Goal: Information Seeking & Learning: Compare options

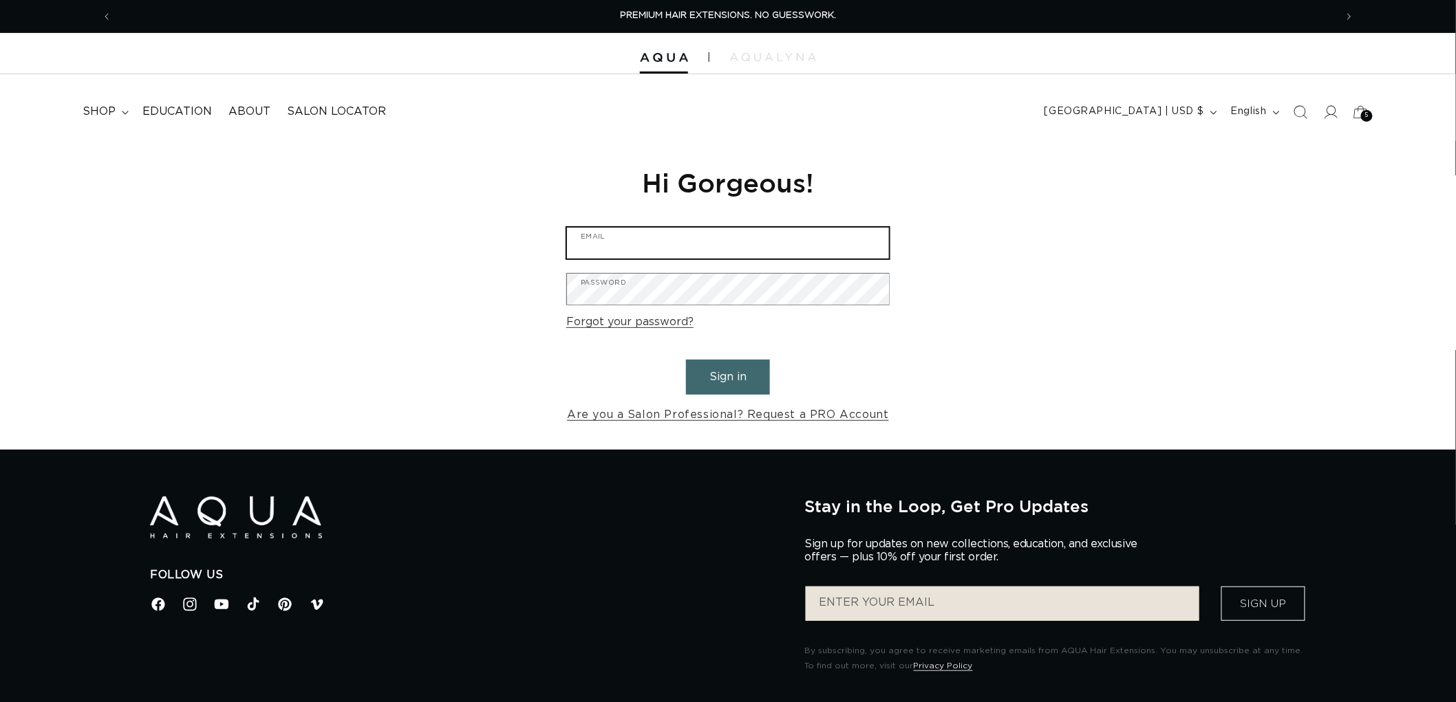
type input "graphics@pabeauty.com"
click at [713, 386] on button "Sign in" at bounding box center [728, 377] width 84 height 35
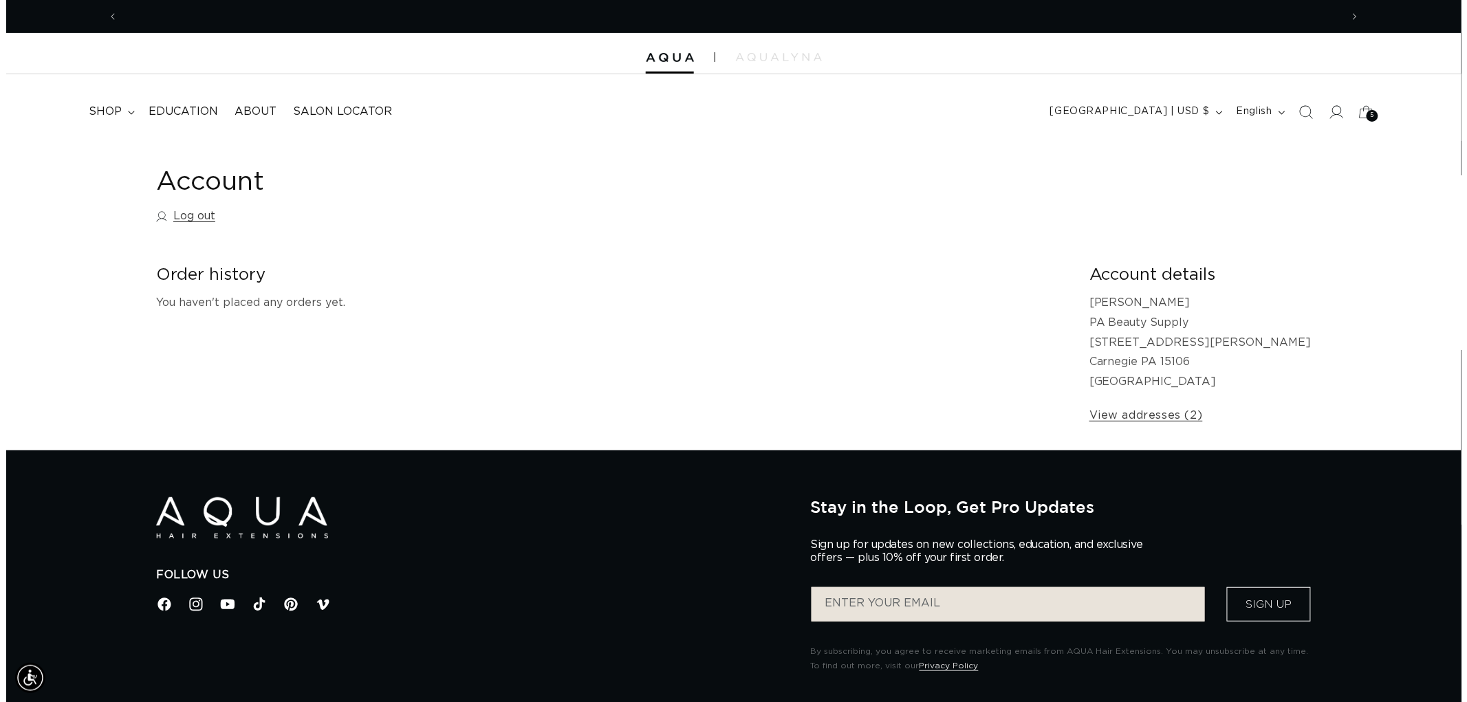
scroll to position [0, 1222]
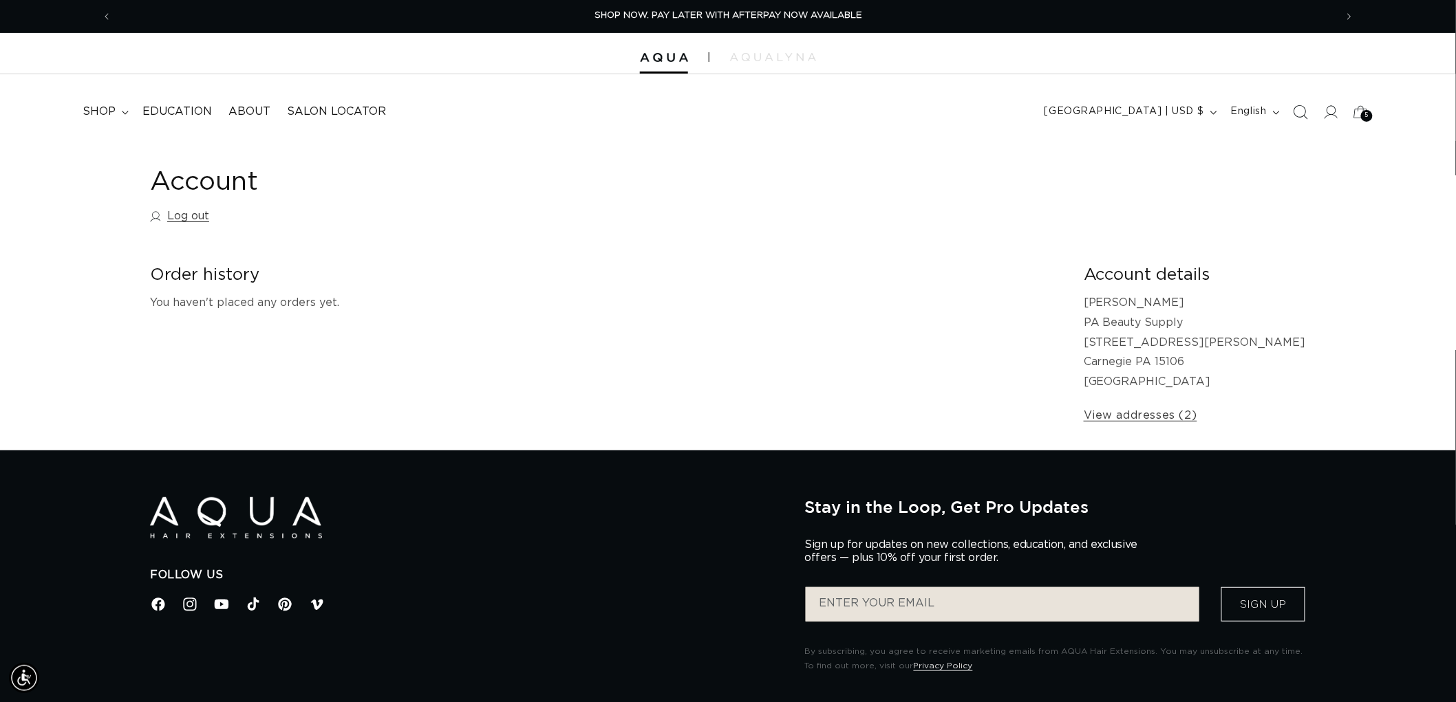
click at [1305, 119] on span "Search" at bounding box center [1300, 112] width 30 height 30
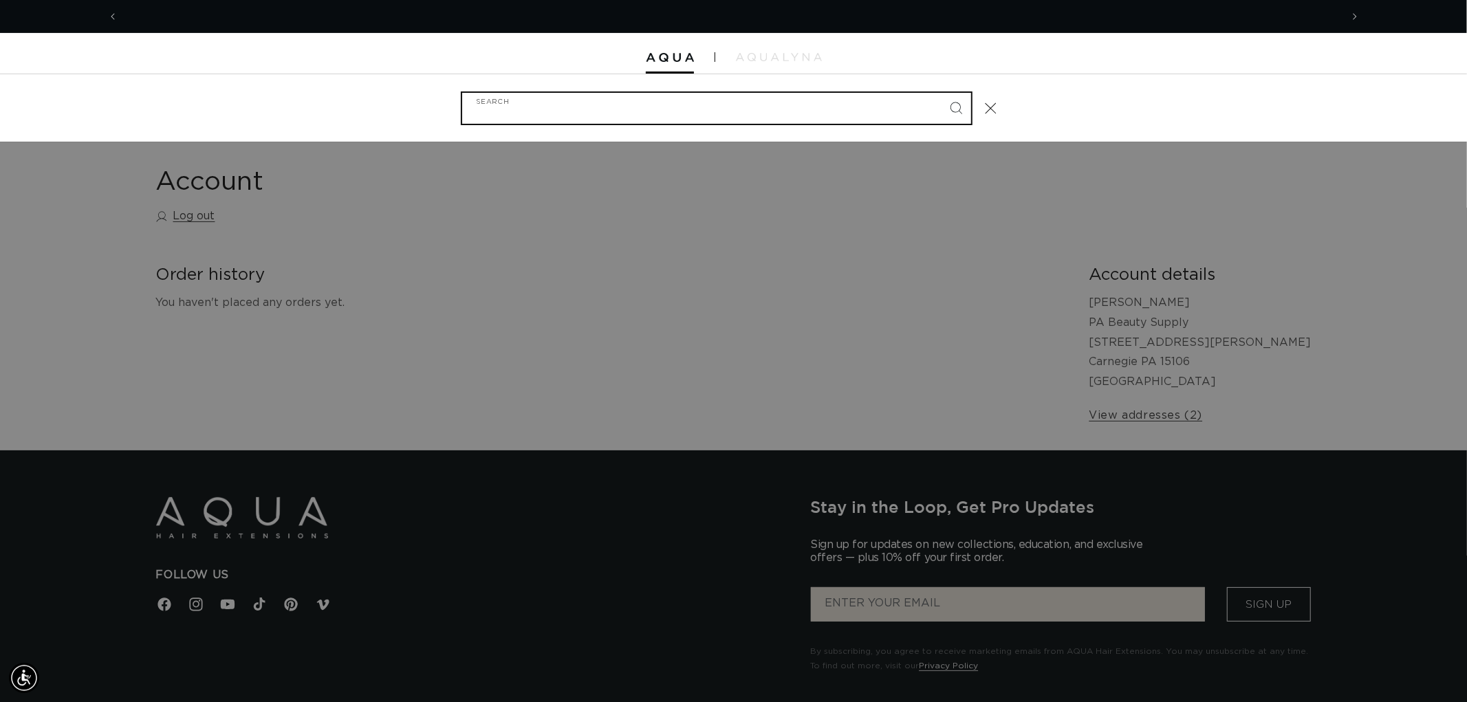
scroll to position [0, 2446]
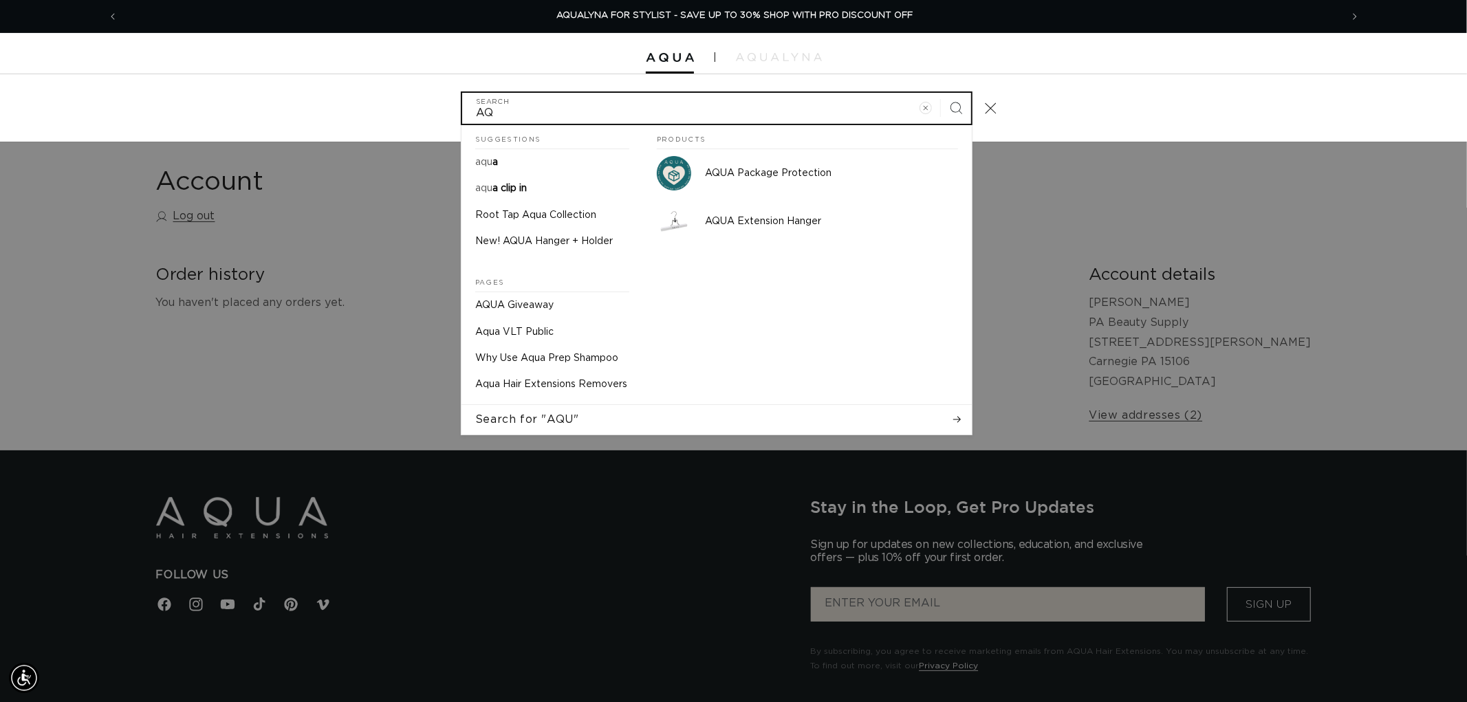
type input "A"
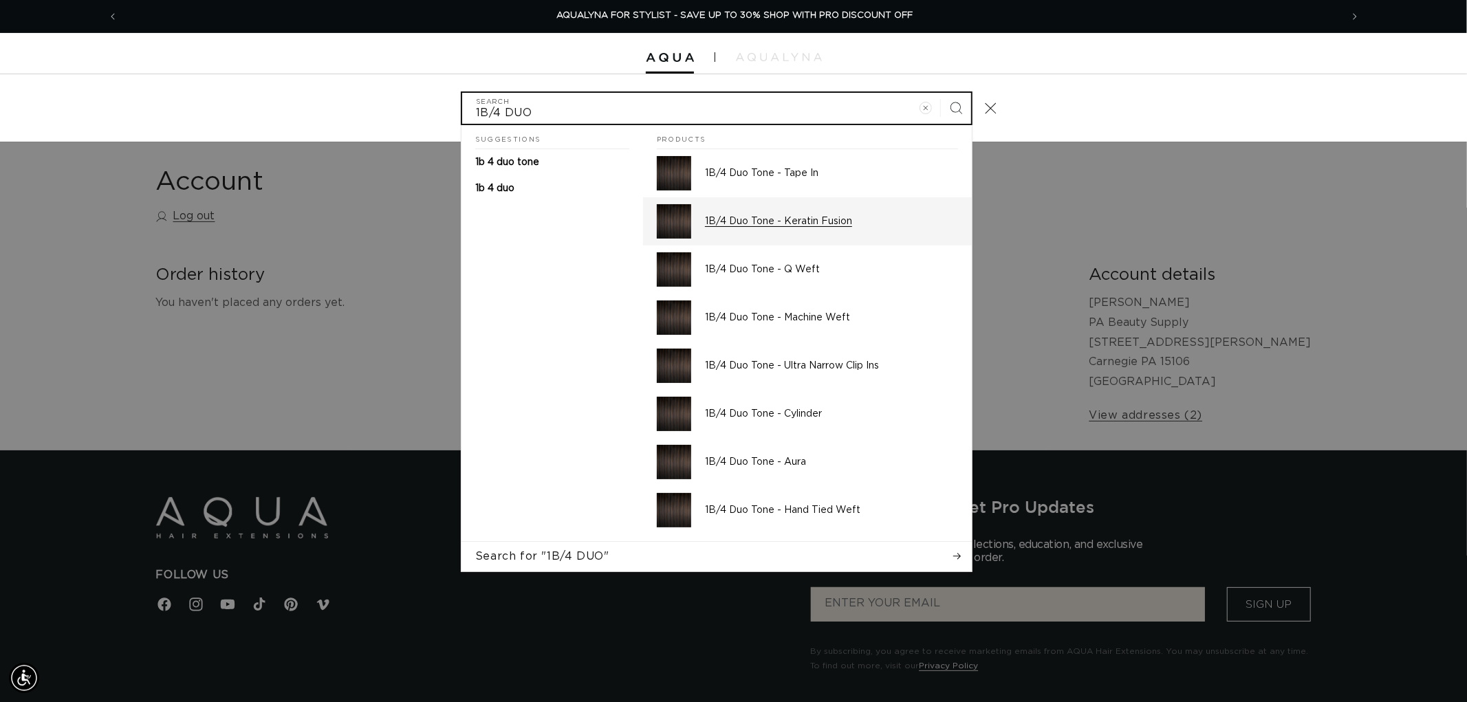
type input "1B/4 DUO"
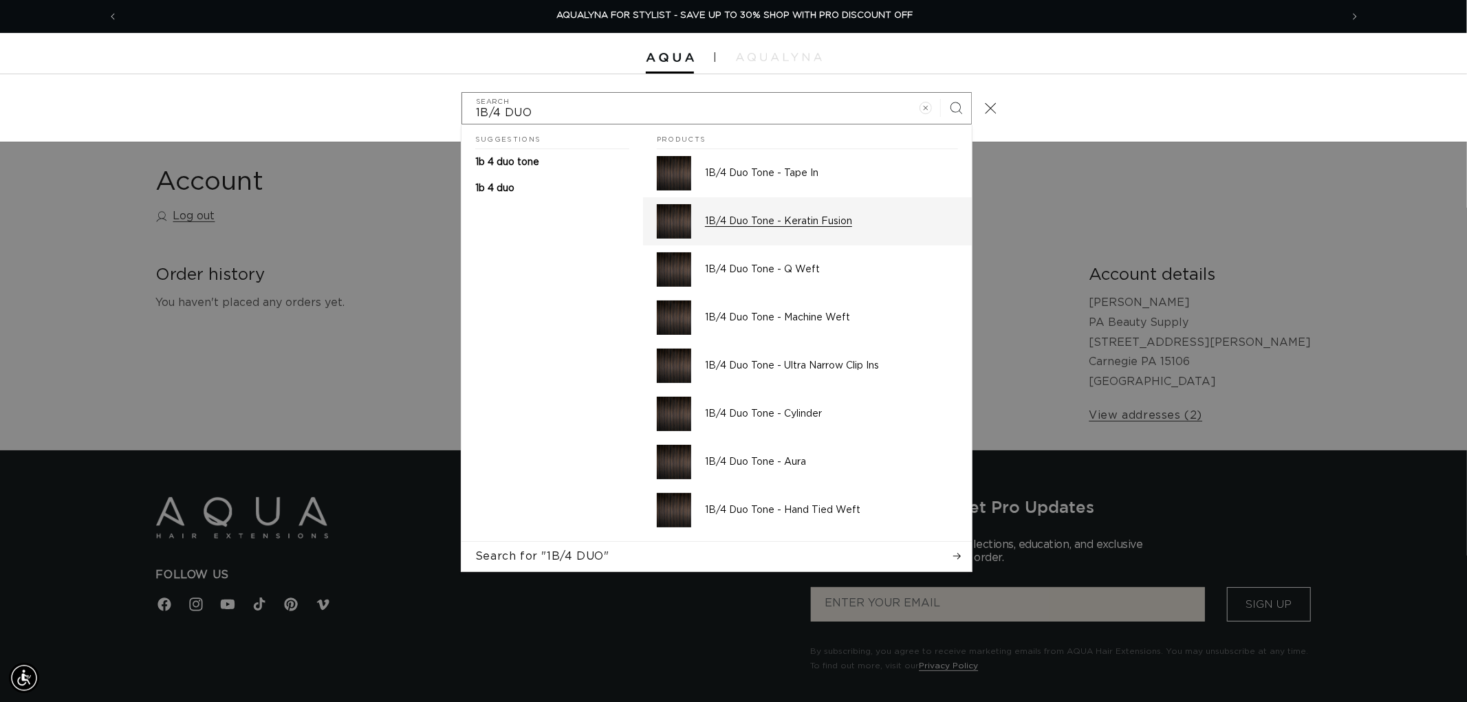
click at [780, 210] on div "1B/4 Duo Tone - Keratin Fusion" at bounding box center [831, 221] width 253 height 34
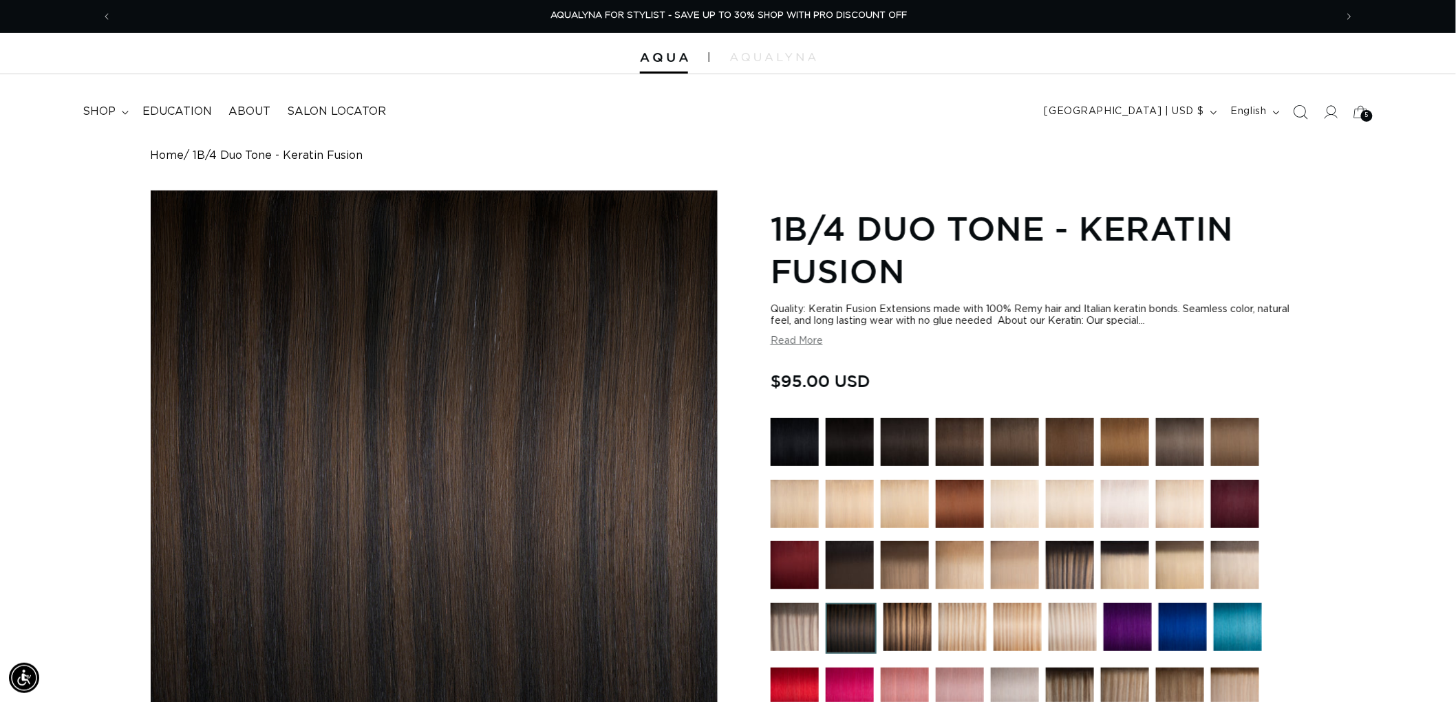
click at [1293, 107] on icon "Search" at bounding box center [1300, 112] width 14 height 14
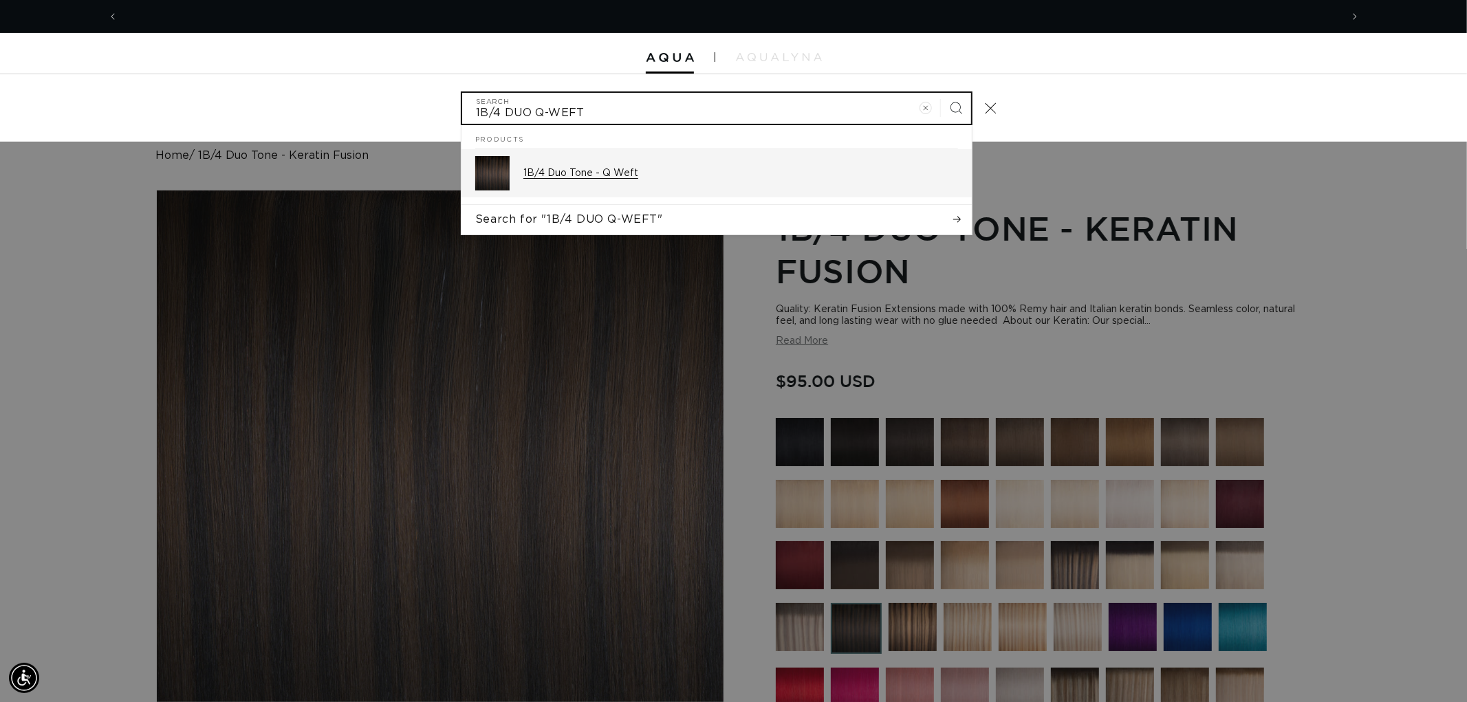
scroll to position [0, 1222]
type input "1B/4 DUO Q-WEFT"
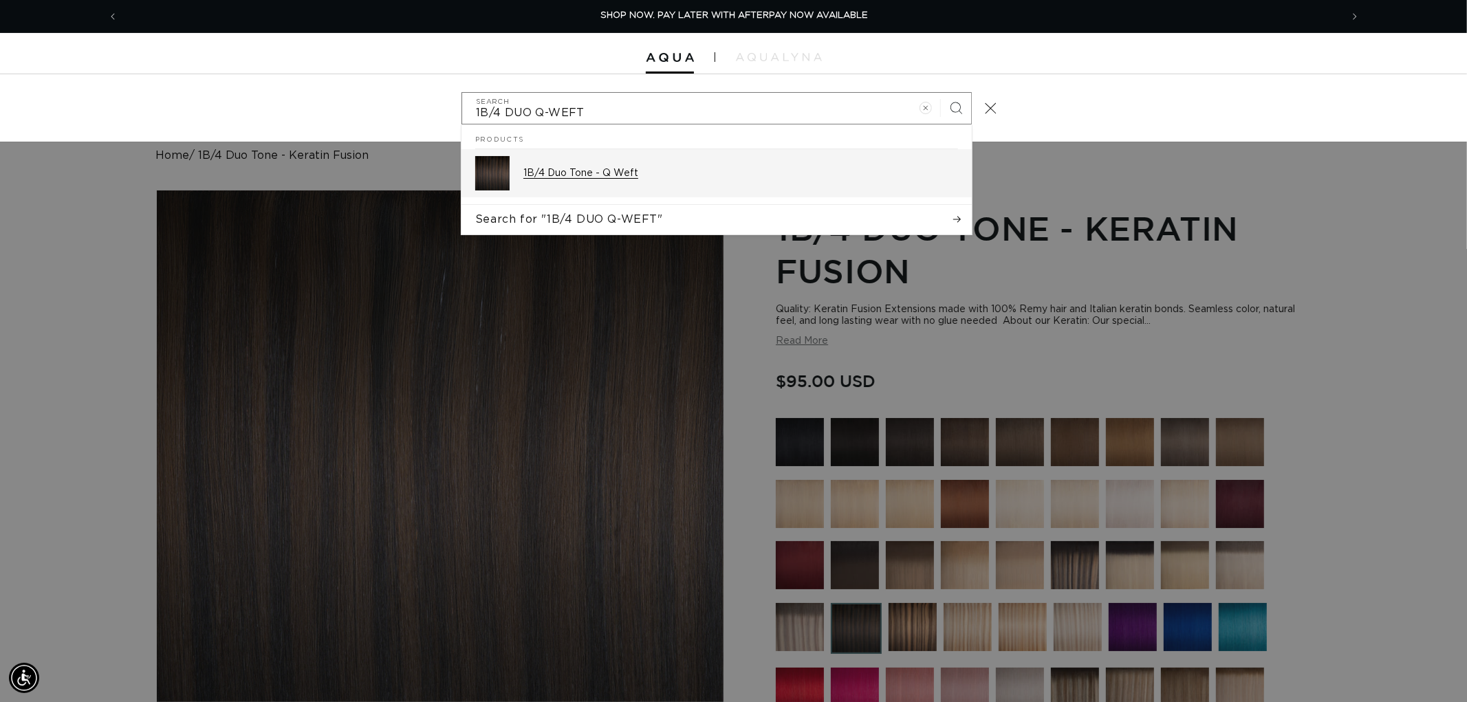
click at [650, 173] on p "1B/4 Duo Tone - Q Weft" at bounding box center [741, 173] width 435 height 12
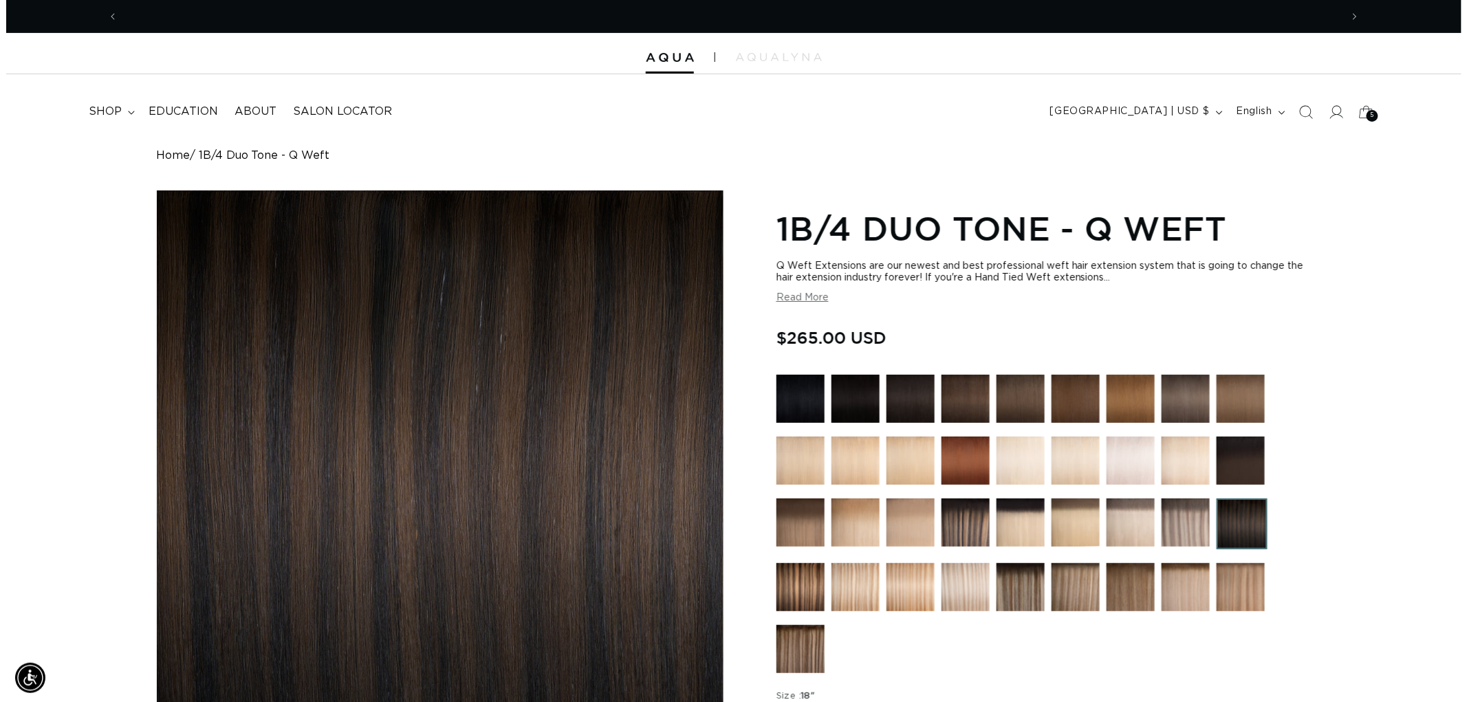
scroll to position [0, 1222]
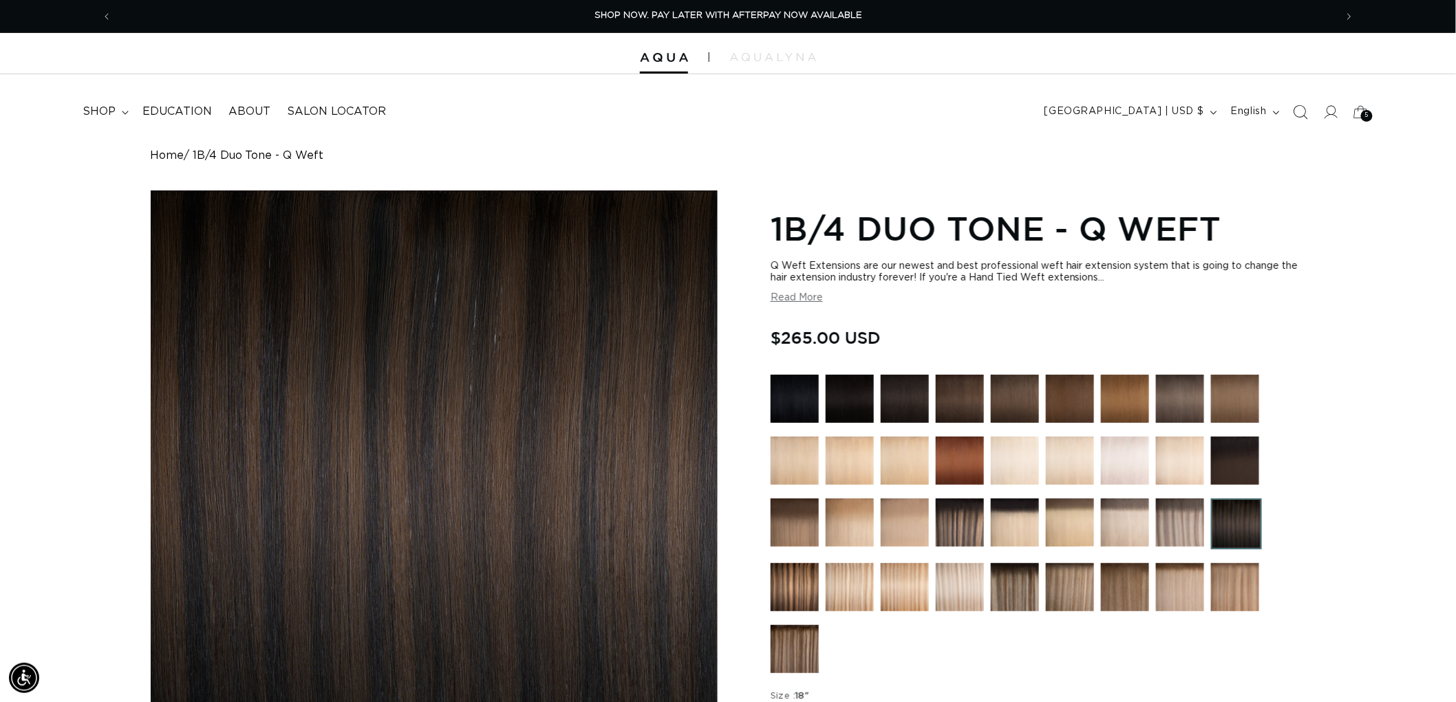
click at [1302, 118] on icon "Search" at bounding box center [1300, 112] width 14 height 14
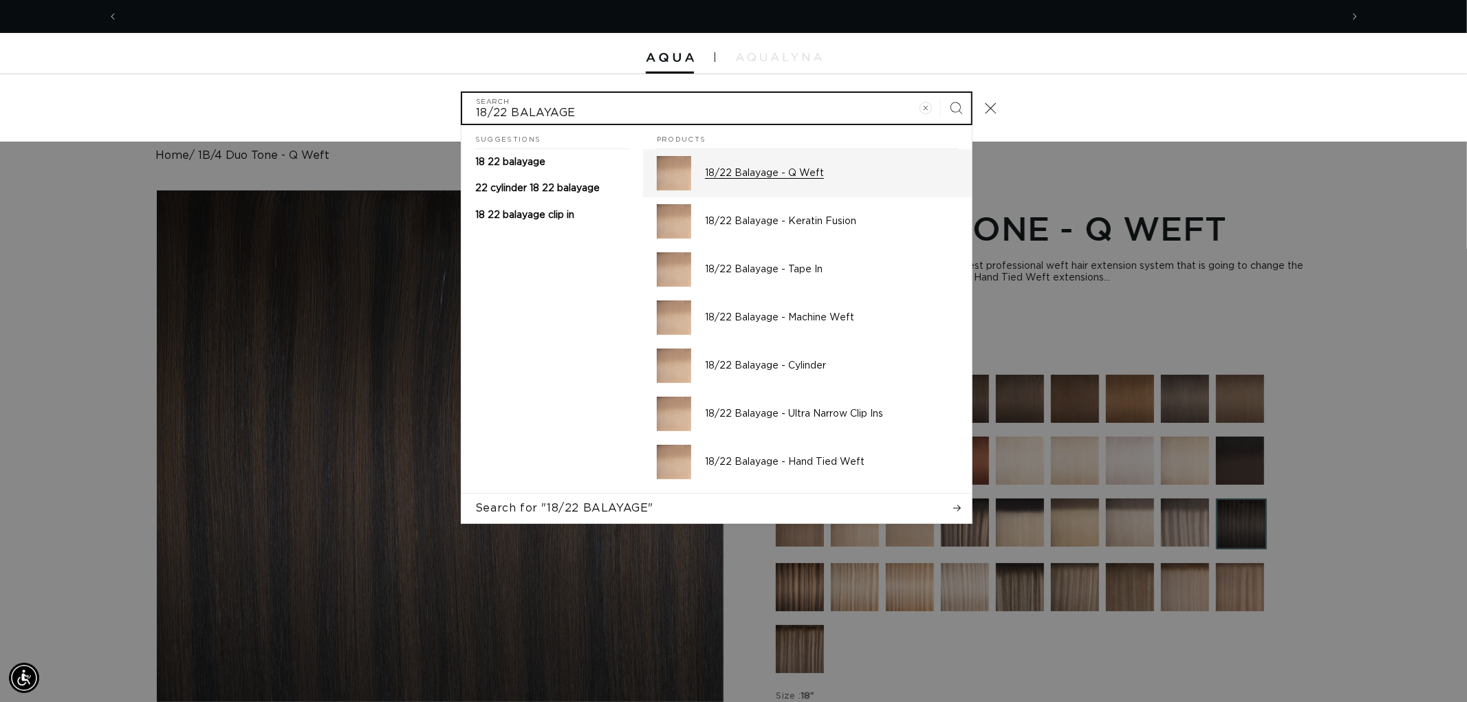
scroll to position [0, 2446]
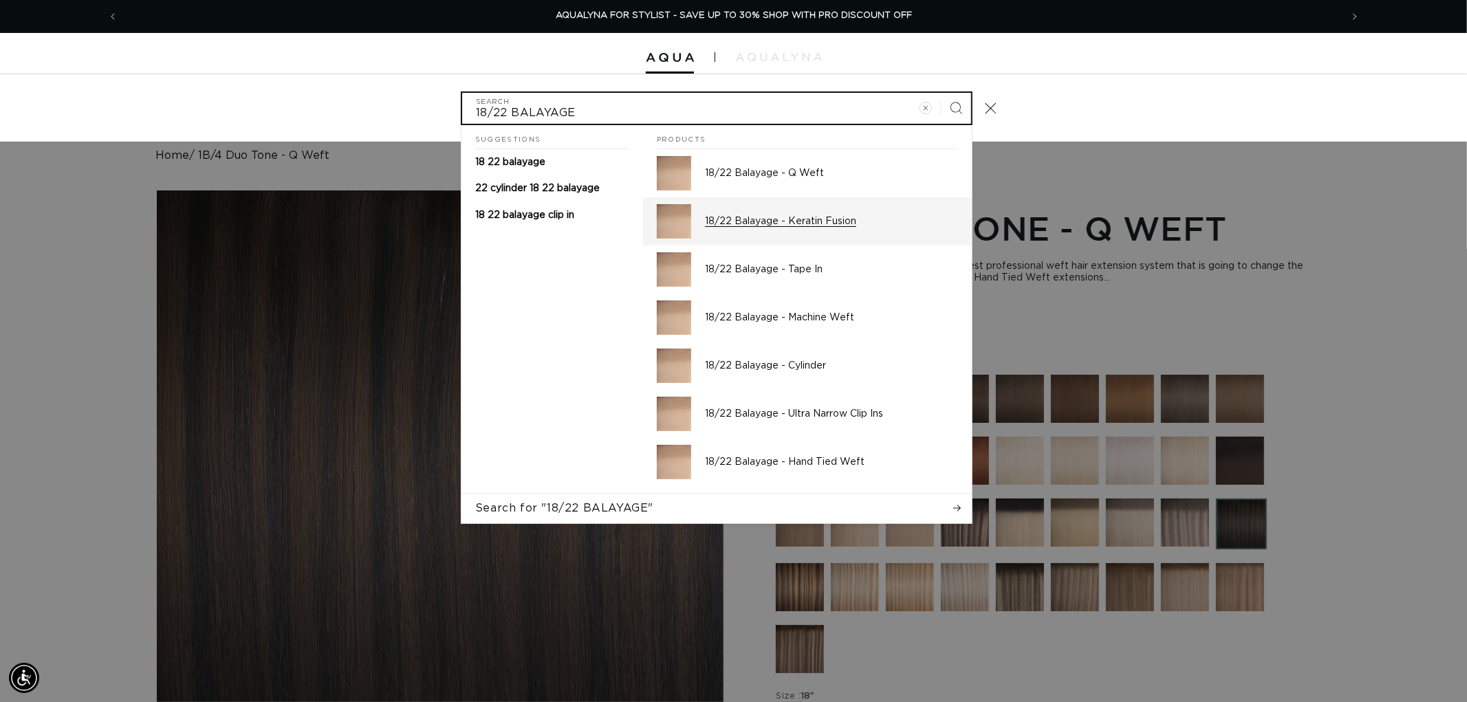
type input "18/22 BALAYAGE"
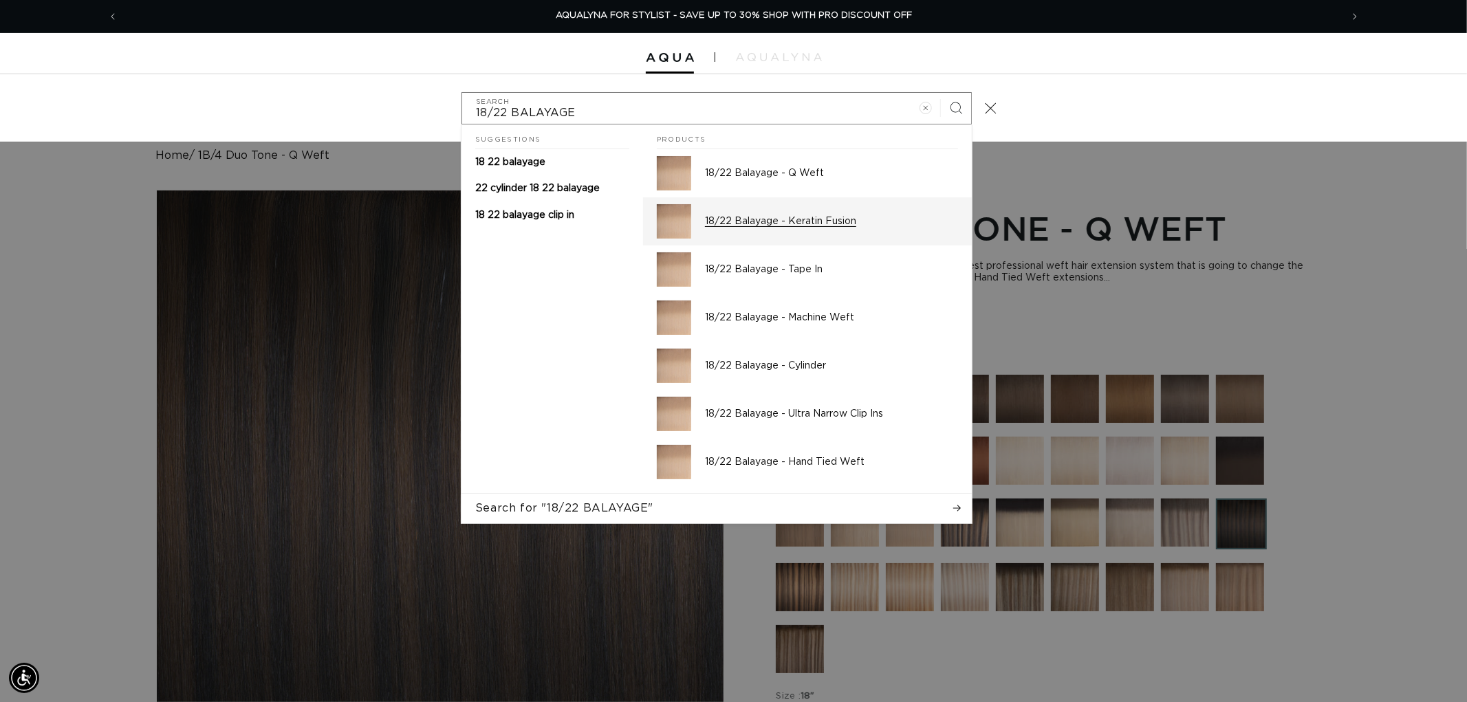
click at [766, 214] on div "18/22 Balayage - Keratin Fusion" at bounding box center [831, 221] width 253 height 34
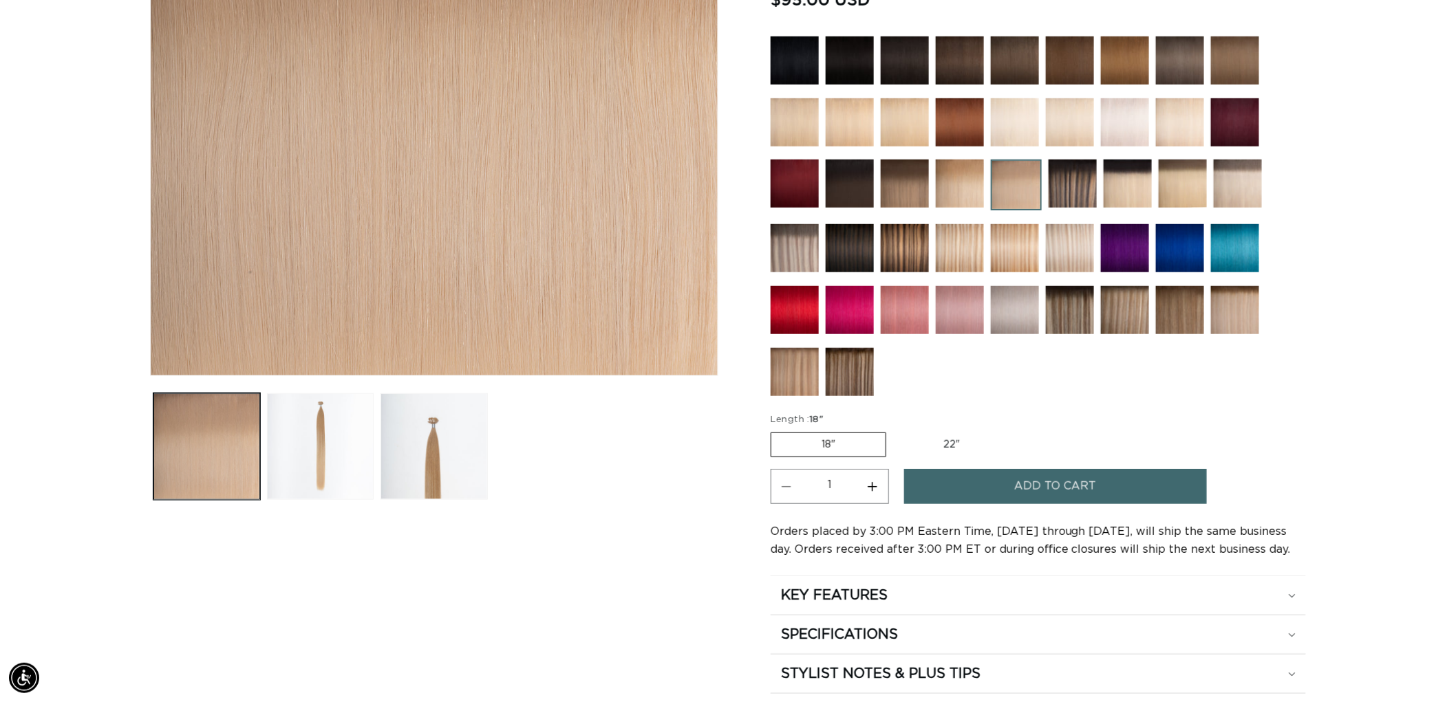
scroll to position [0, 1222]
click at [914, 241] on img at bounding box center [905, 248] width 48 height 48
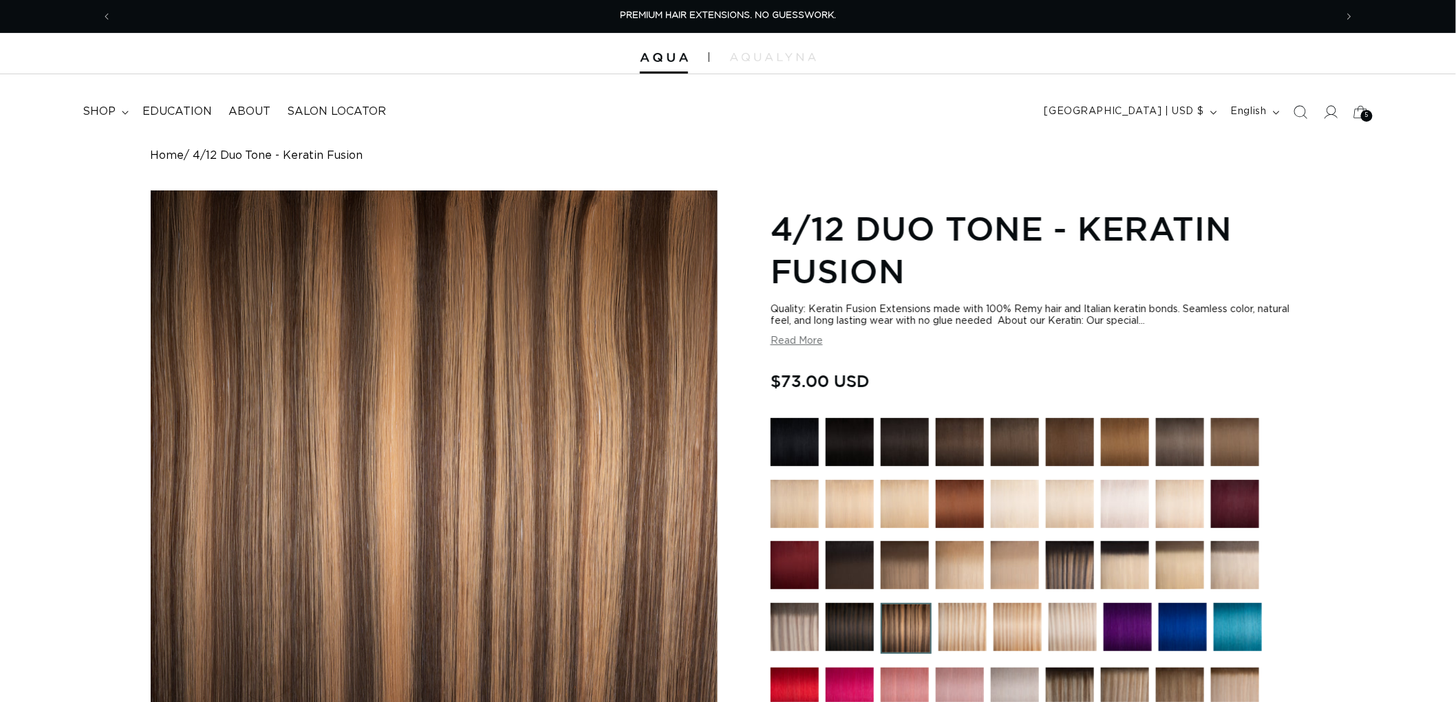
scroll to position [382, 0]
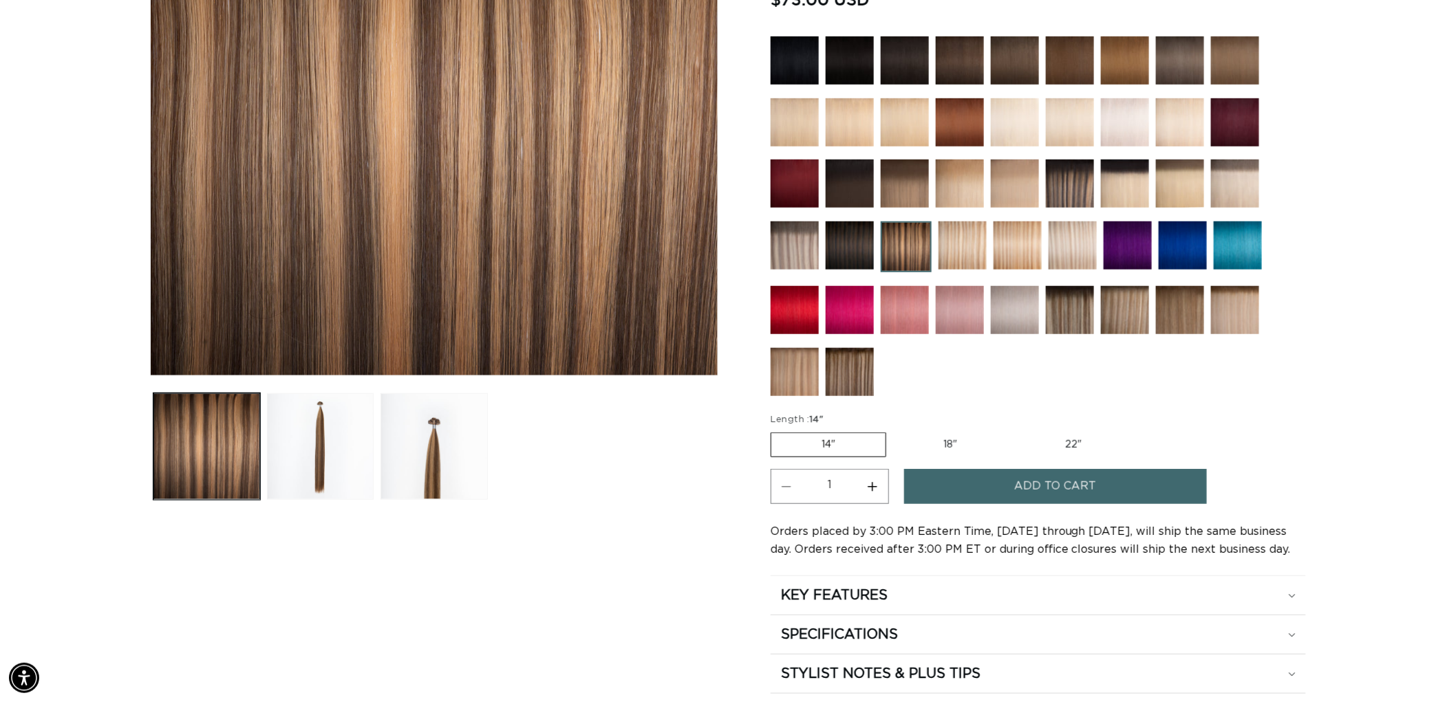
click at [1071, 194] on img at bounding box center [1070, 184] width 48 height 48
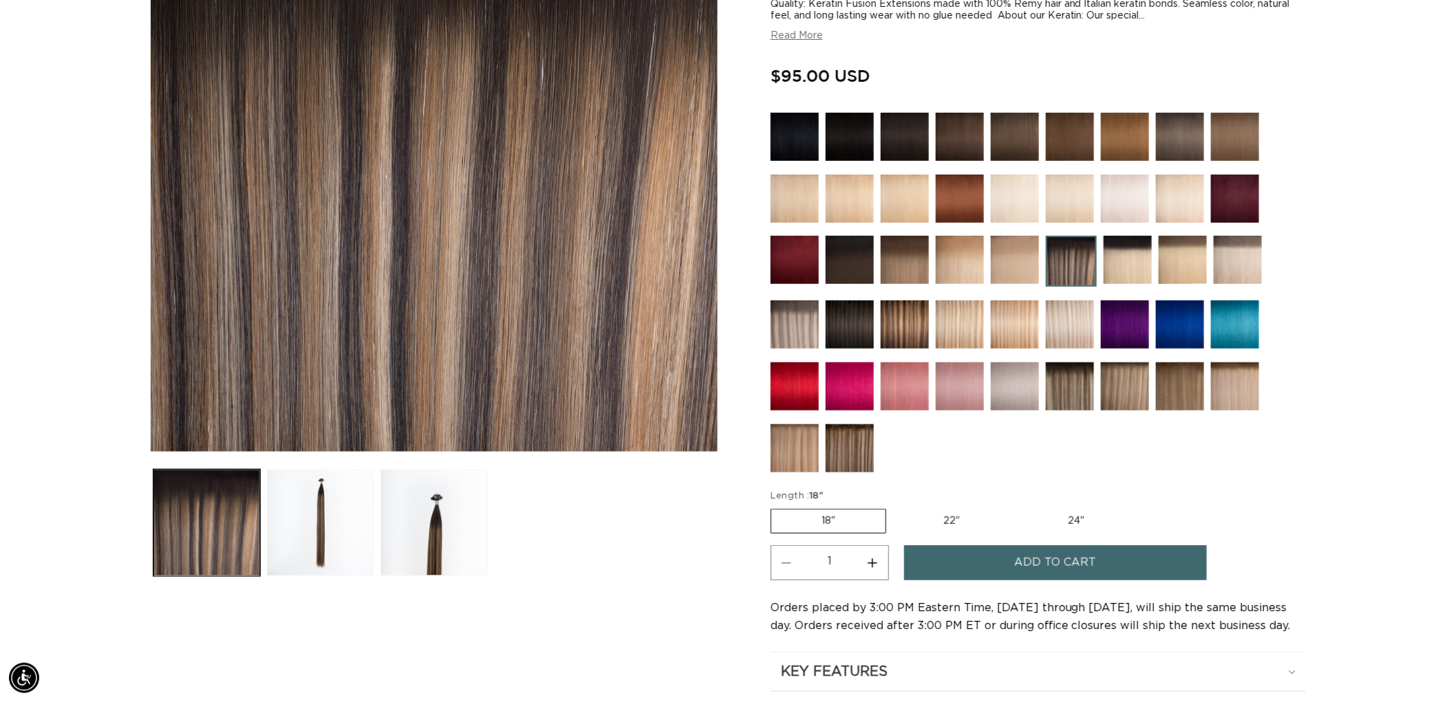
scroll to position [0, 1222]
click at [1008, 318] on img at bounding box center [1015, 325] width 48 height 48
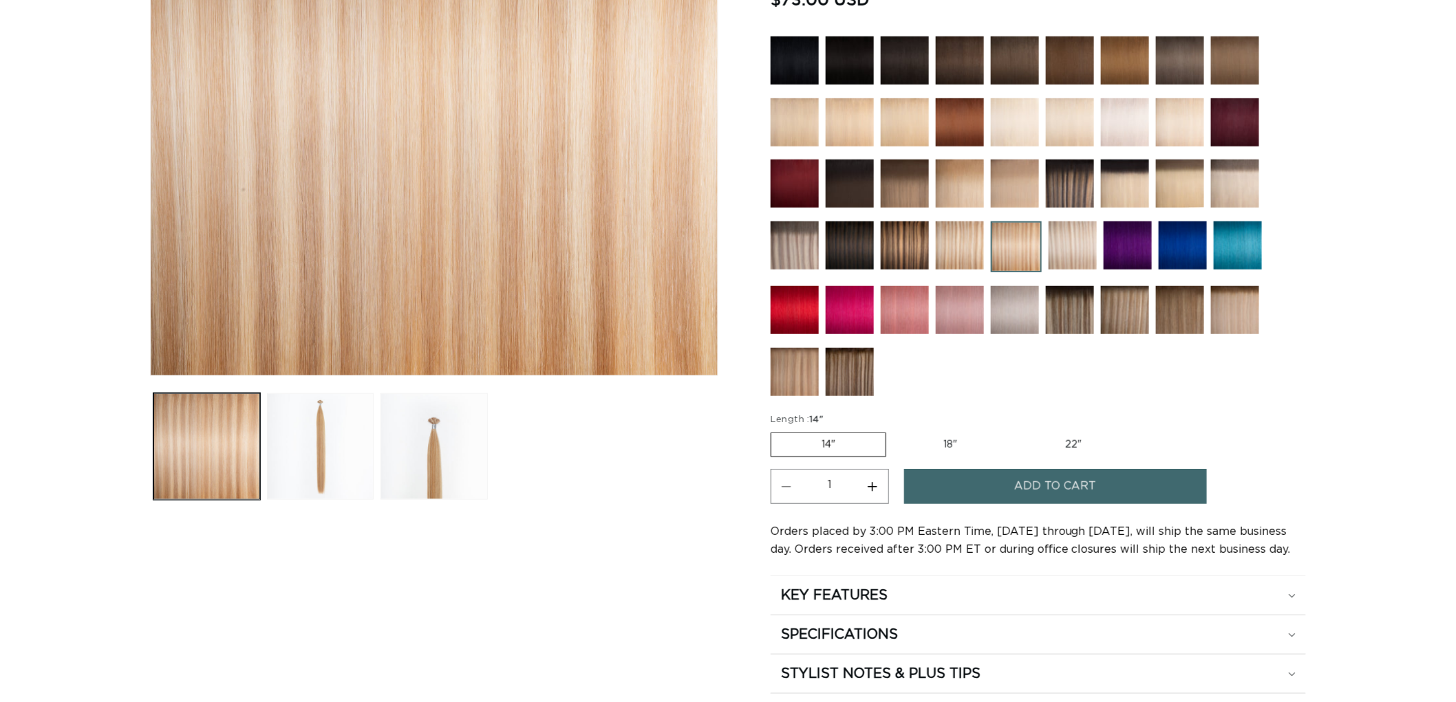
click at [1066, 250] on img at bounding box center [1072, 246] width 48 height 48
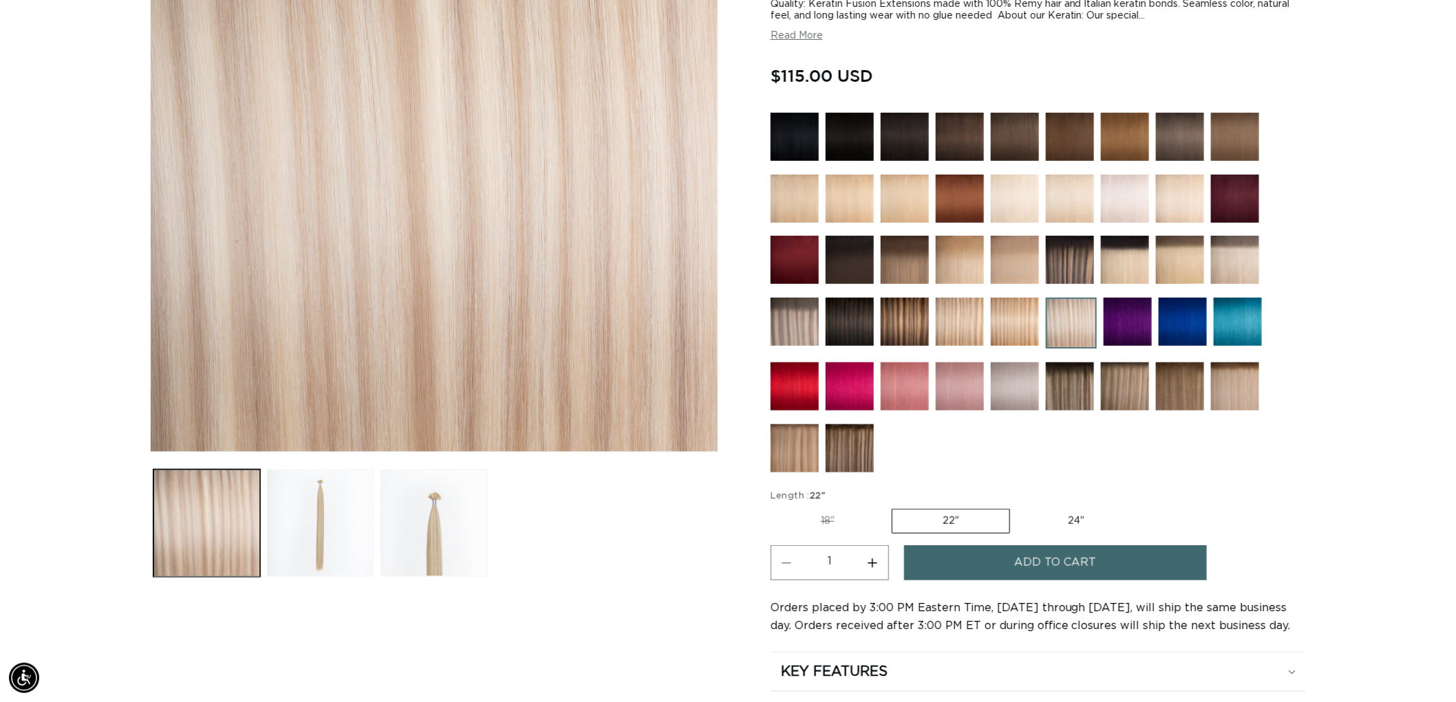
scroll to position [0, 2446]
click at [893, 252] on img at bounding box center [905, 260] width 48 height 48
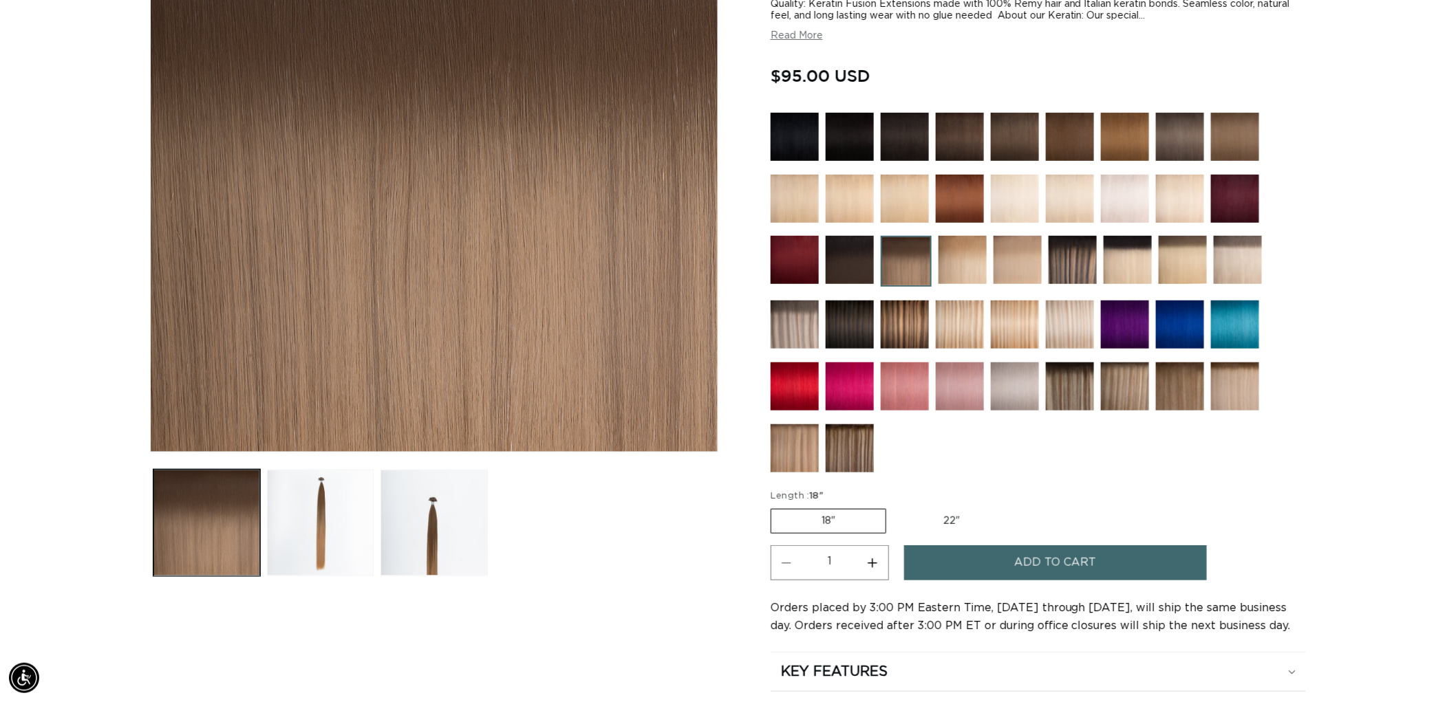
scroll to position [0, 1222]
click at [1019, 147] on img at bounding box center [1015, 137] width 48 height 48
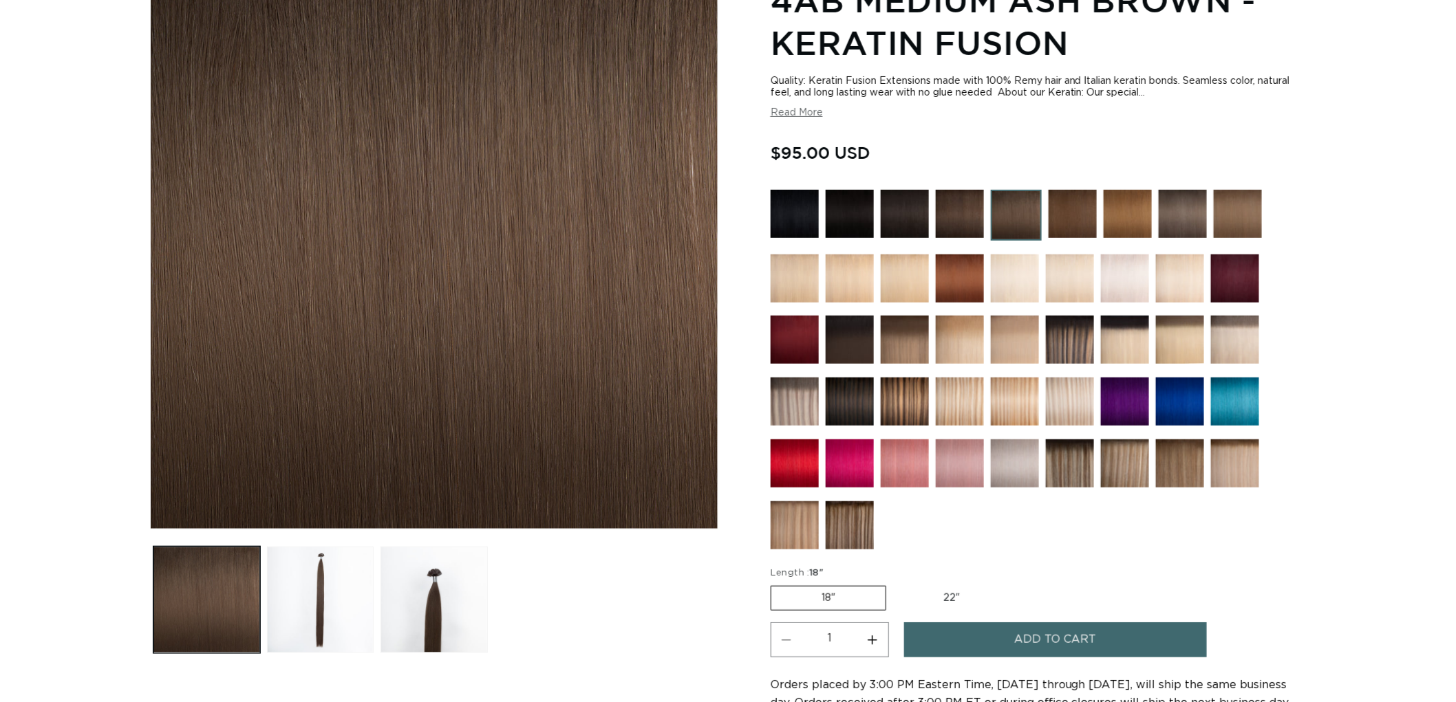
scroll to position [229, 0]
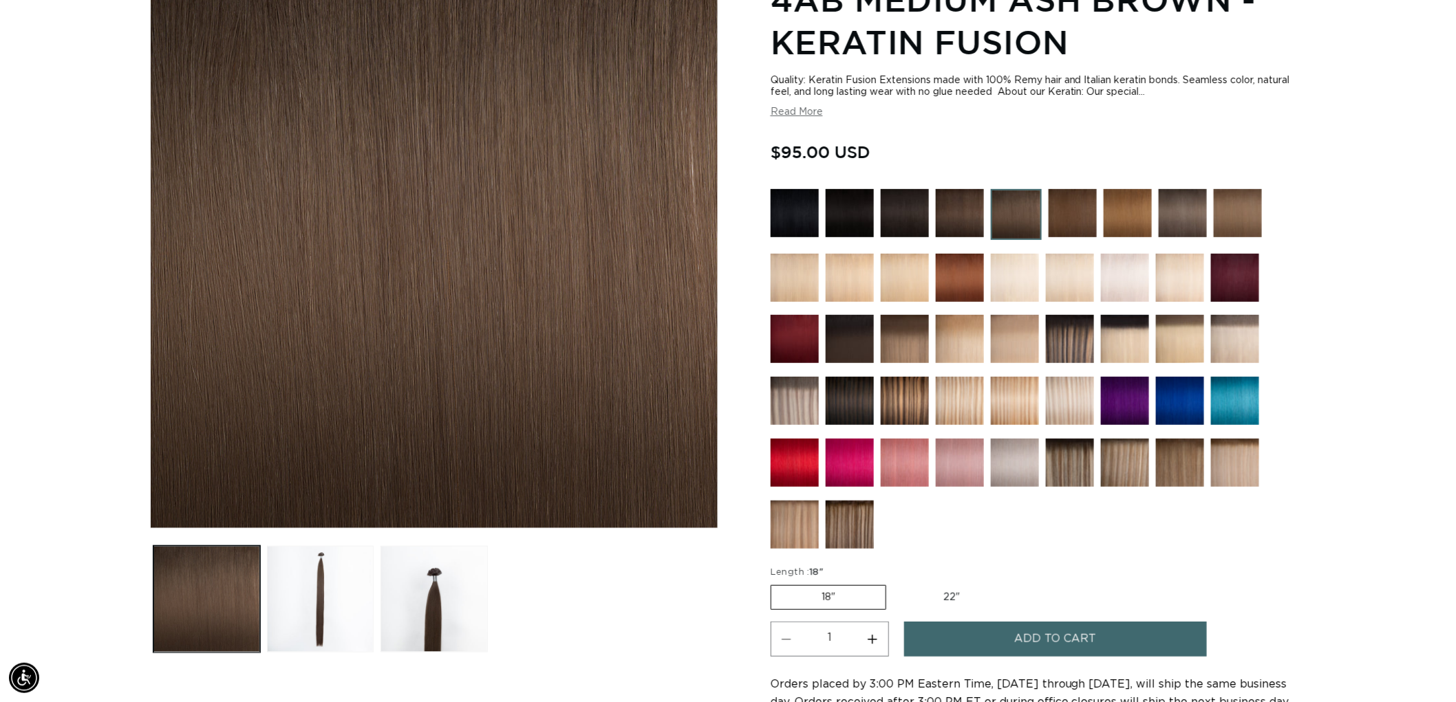
click at [1020, 213] on img at bounding box center [1016, 214] width 51 height 51
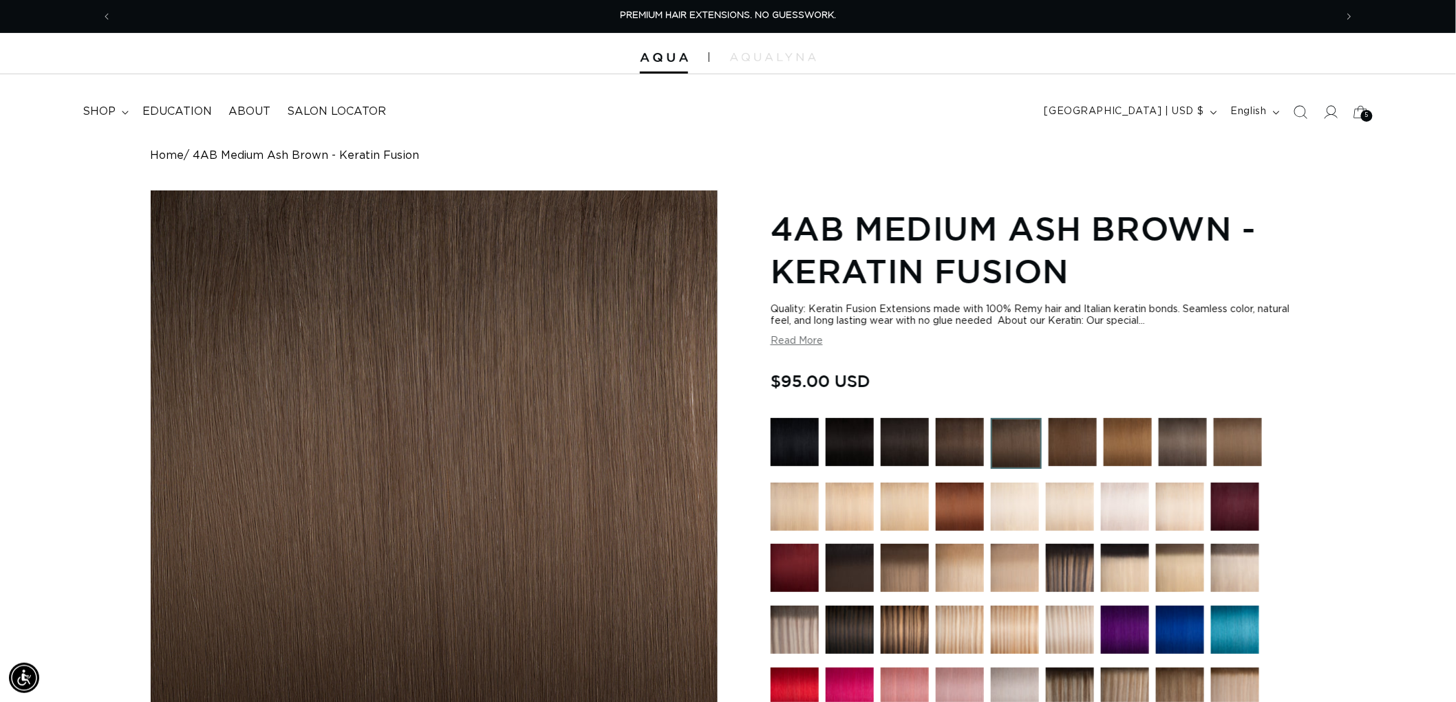
click at [1070, 436] on img at bounding box center [1072, 442] width 48 height 48
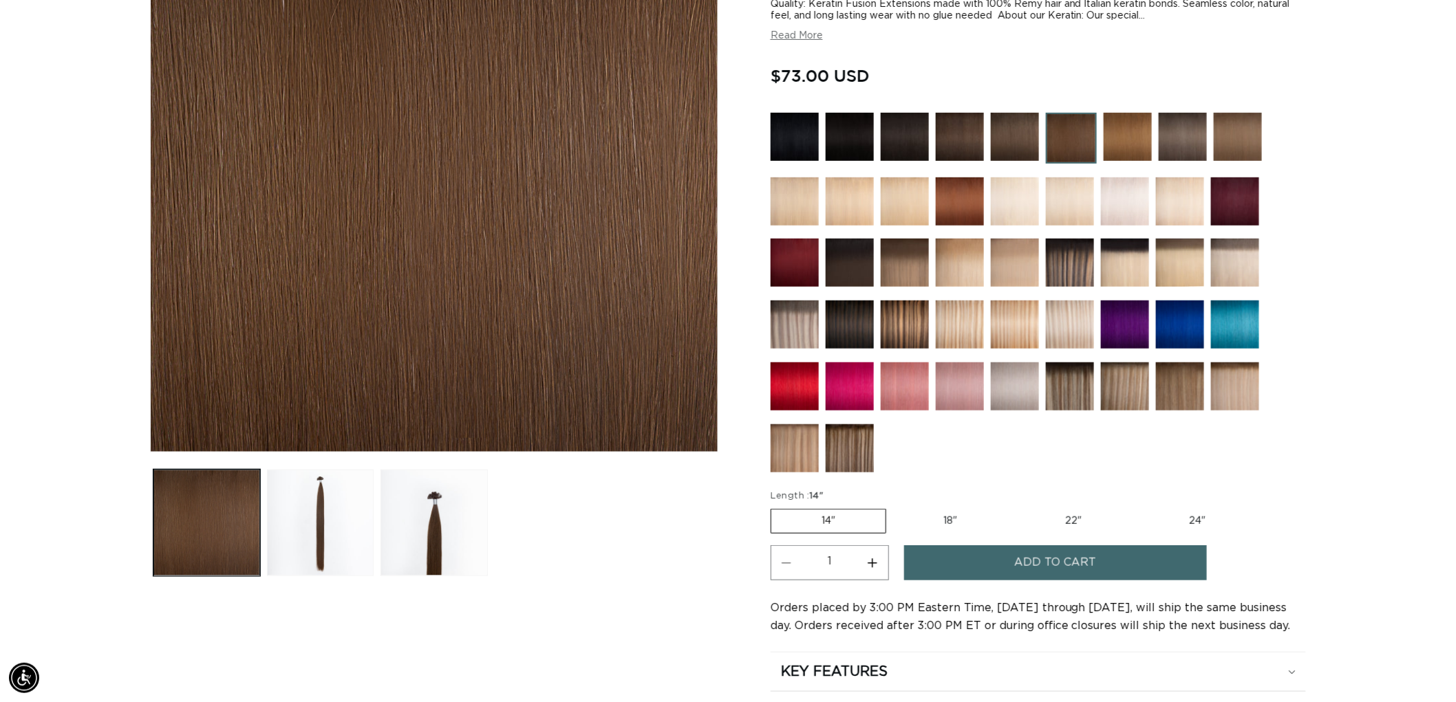
scroll to position [0, 2446]
click at [812, 184] on img at bounding box center [794, 201] width 48 height 48
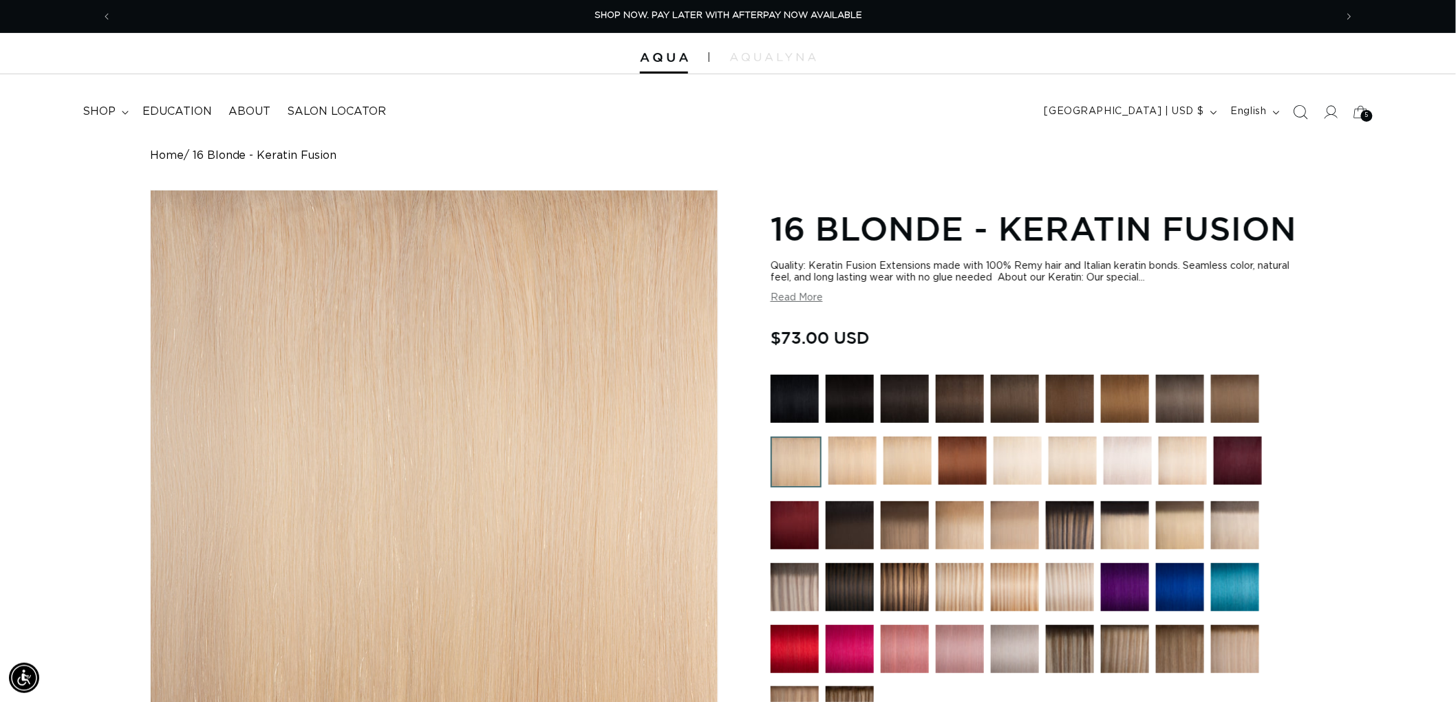
click at [1300, 121] on span "Search" at bounding box center [1300, 112] width 30 height 30
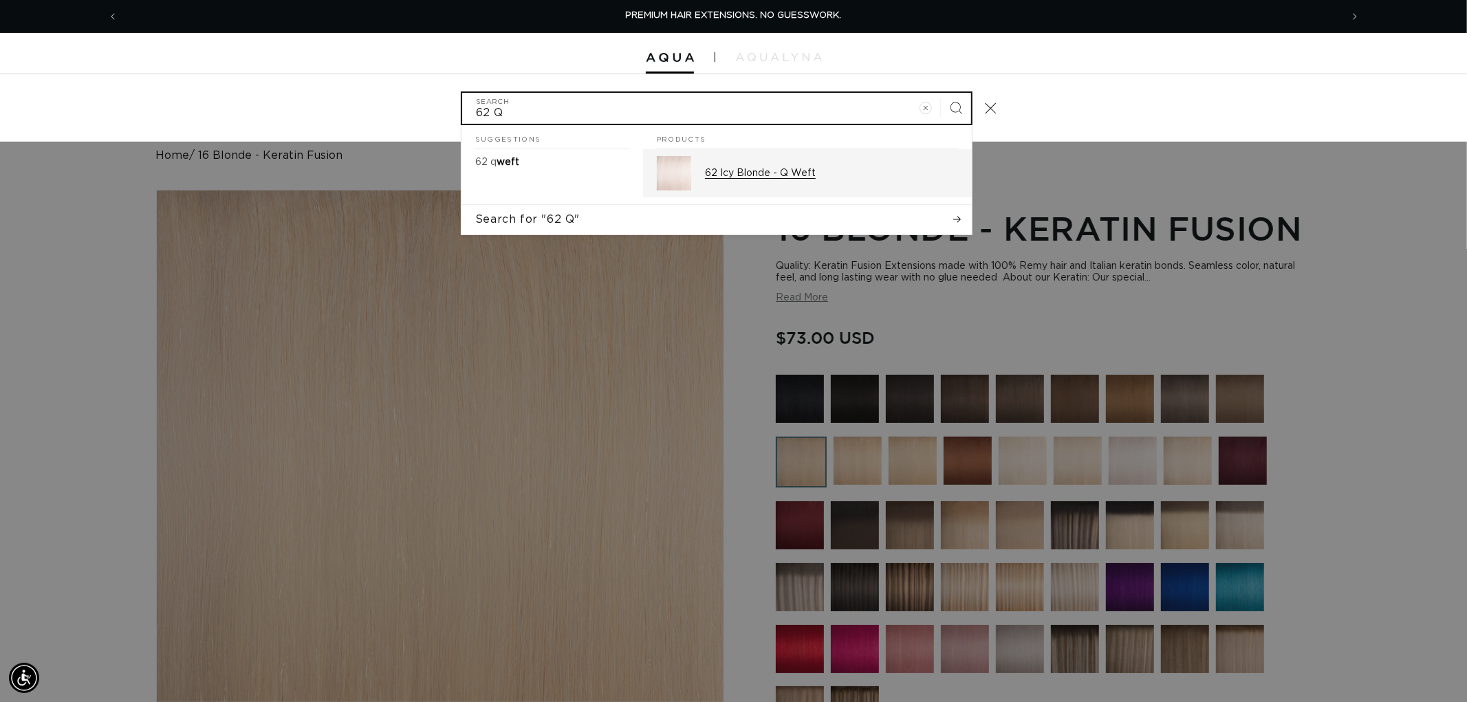
type input "62 Q"
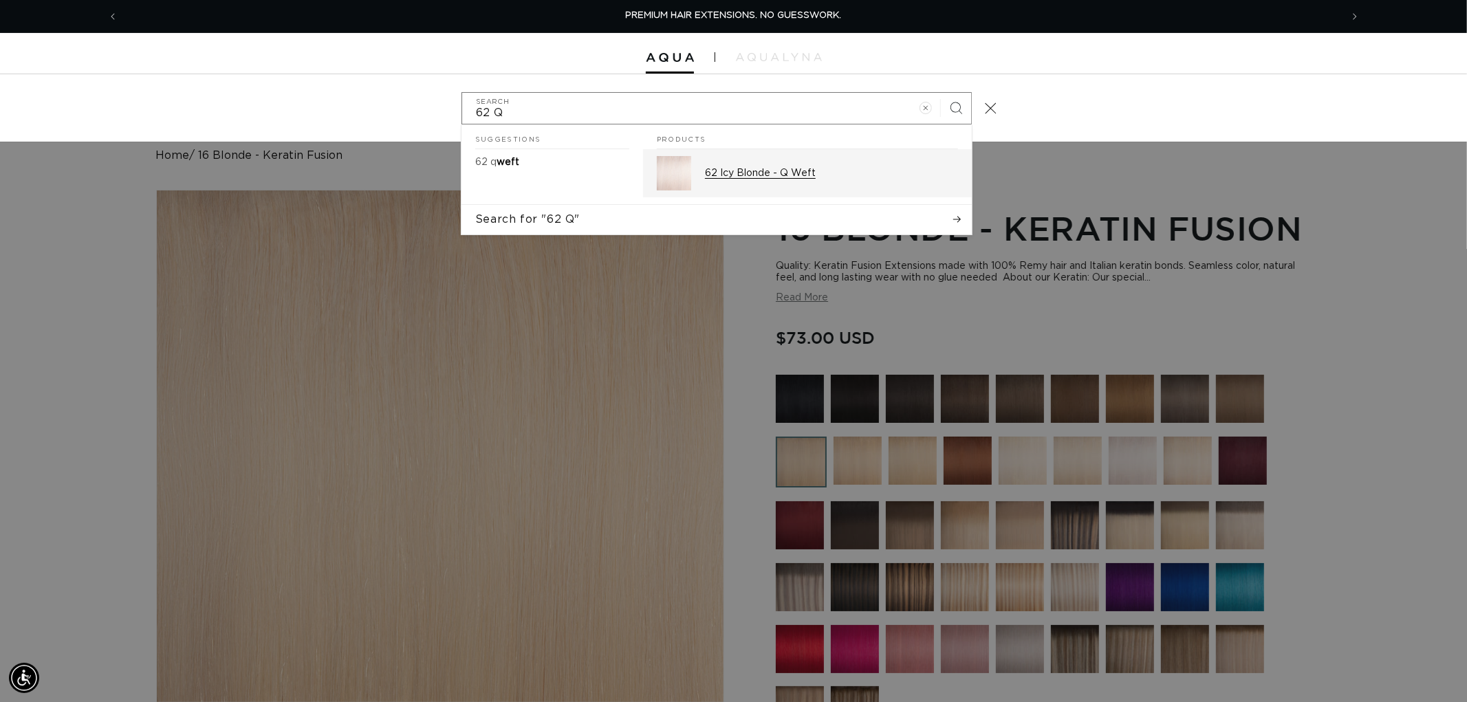
click at [837, 173] on p "62 Icy Blonde - Q Weft" at bounding box center [831, 173] width 253 height 12
